Goal: Transaction & Acquisition: Purchase product/service

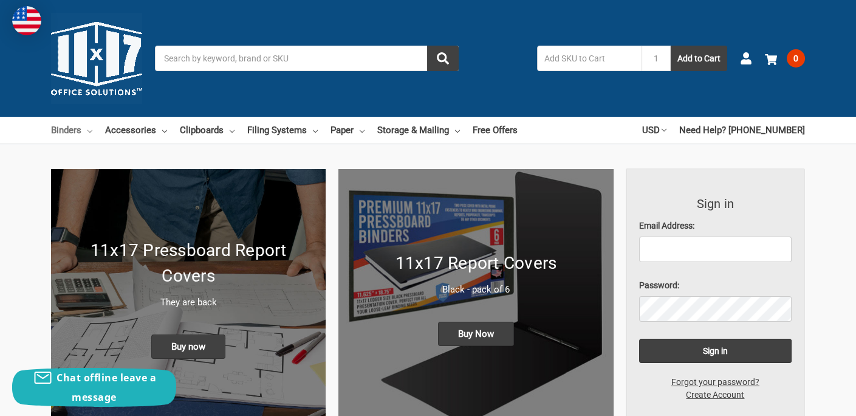
click at [67, 131] on link "Binders" at bounding box center [71, 130] width 41 height 27
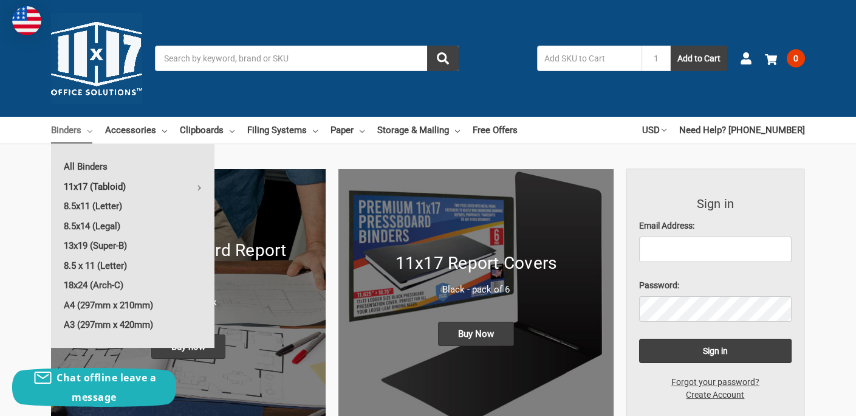
click at [76, 185] on link "11x17 (Tabloid)" at bounding box center [132, 186] width 163 height 19
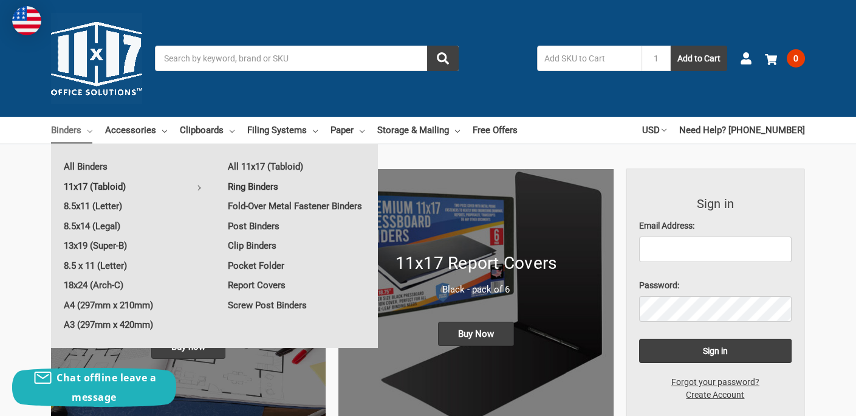
click at [247, 187] on link "Ring Binders" at bounding box center [296, 186] width 163 height 19
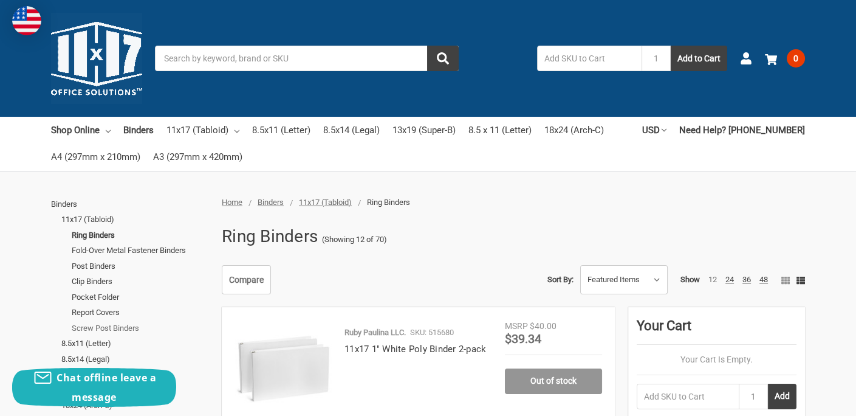
click at [121, 327] on link "Screw Post Binders" at bounding box center [140, 328] width 137 height 16
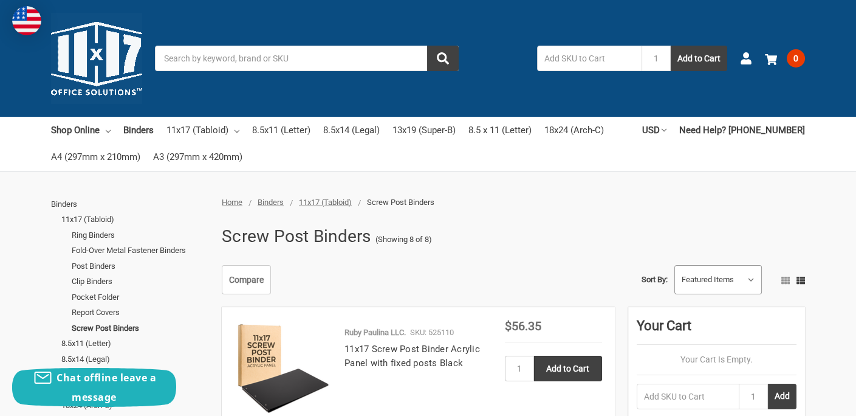
click at [750, 279] on select "Featured Items Newest Items Best Selling A to Z Z to A By Review Price: Ascendi…" at bounding box center [718, 280] width 86 height 28
select select "priceasc"
click at [675, 266] on select "Featured Items Newest Items Best Selling A to Z Z to A By Review Price: Ascendi…" at bounding box center [718, 280] width 86 height 28
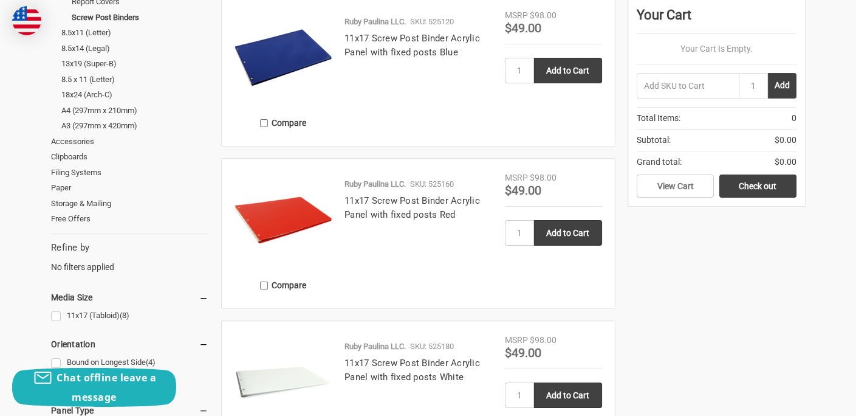
scroll to position [324, 0]
